Goal: Check status: Check status

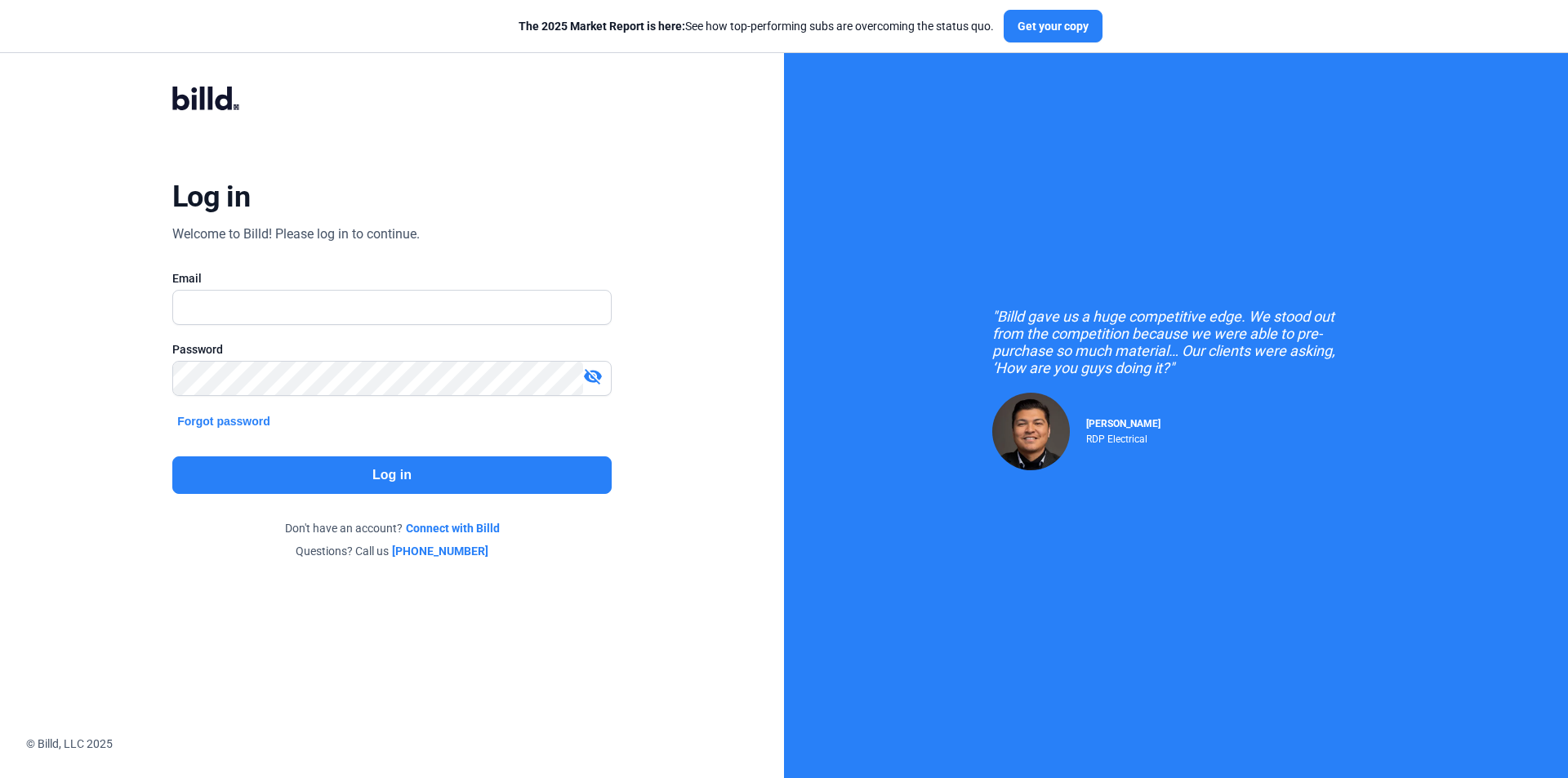
click at [240, 279] on div "Email" at bounding box center [392, 278] width 440 height 16
click at [244, 305] on input "text" at bounding box center [392, 307] width 438 height 33
type input "[EMAIL_ADDRESS][DOMAIN_NAME]"
click at [340, 472] on button "Log in" at bounding box center [392, 475] width 440 height 38
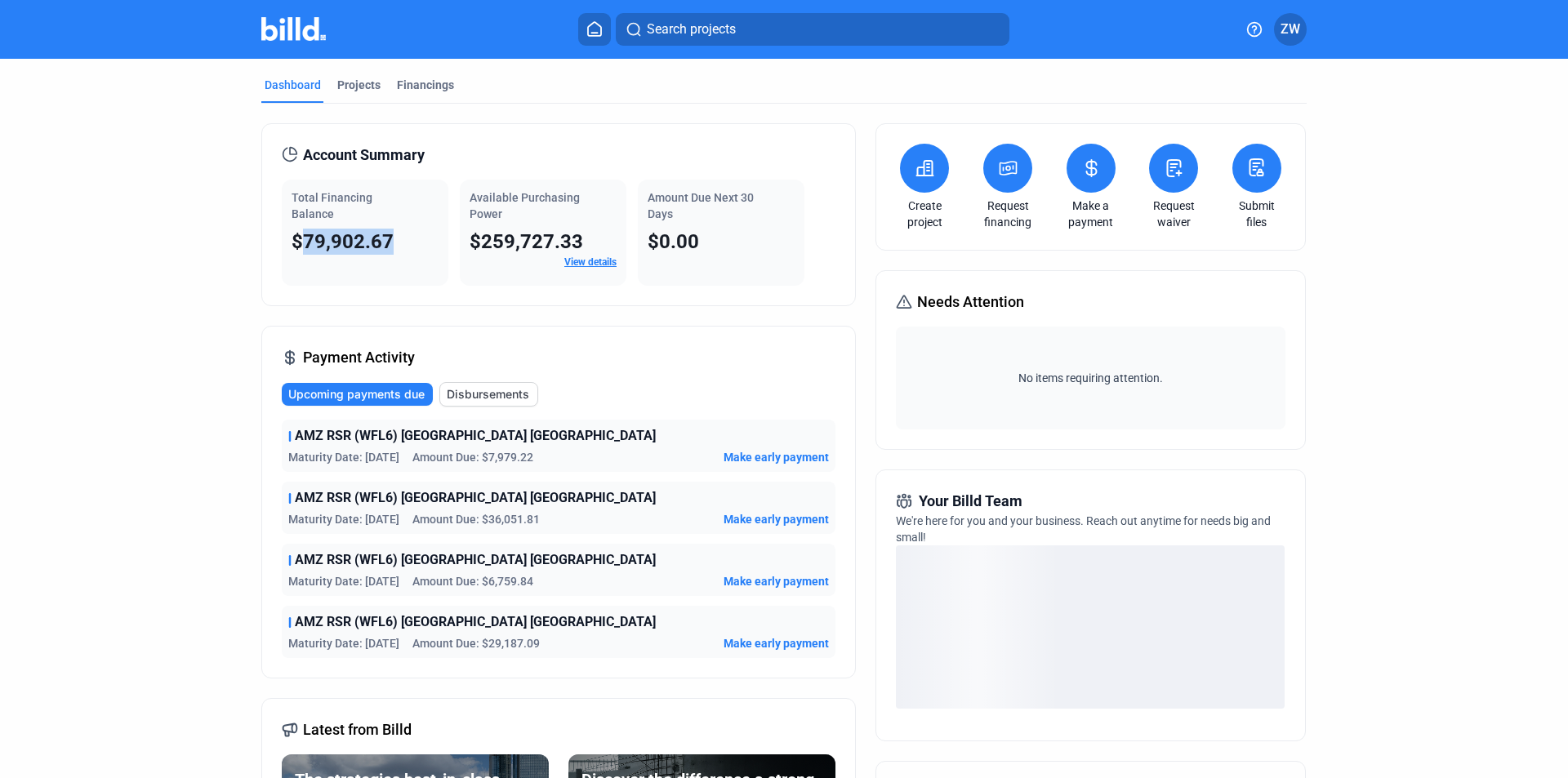
drag, startPoint x: 396, startPoint y: 242, endPoint x: 298, endPoint y: 249, distance: 98.2
click at [298, 249] on div "$79,902.67" at bounding box center [365, 241] width 147 height 26
copy span "79,902.67"
